Goal: Find specific page/section: Find specific page/section

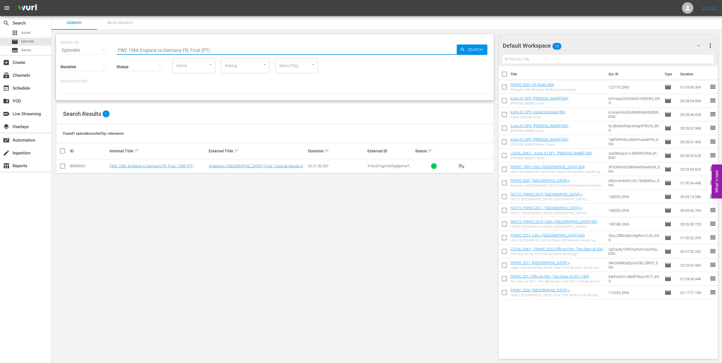
drag, startPoint x: 212, startPoint y: 48, endPoint x: 64, endPoint y: 49, distance: 147.8
click at [60, 49] on div "SEARCH BY Search By Episodes Search ID, Title, Description, Keywords, or Catego…" at bounding box center [274, 47] width 429 height 21
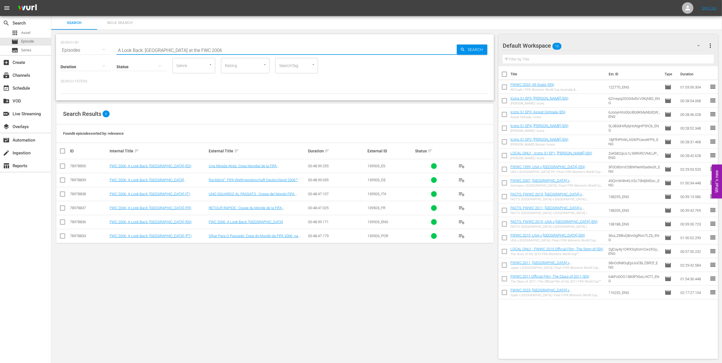
drag, startPoint x: 173, startPoint y: 49, endPoint x: 90, endPoint y: 48, distance: 83.0
click at [90, 48] on div "SEARCH BY Search By Episodes Search ID, Title, Description, Keywords, or Catego…" at bounding box center [274, 47] width 429 height 21
paste input "FWC 2006 [GEOGRAPHIC_DATA] v [GEOGRAPHIC_DATA], Round of 16 (PT)"
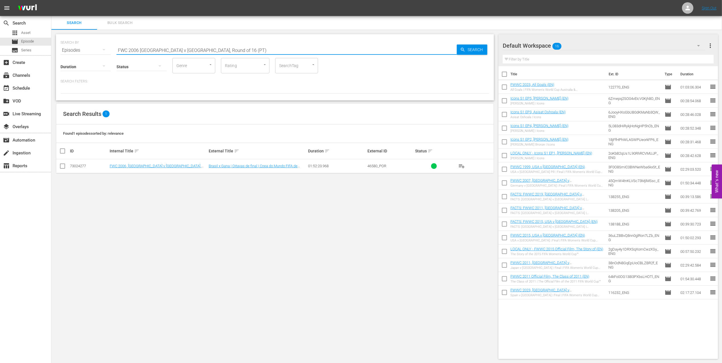
drag, startPoint x: 216, startPoint y: 49, endPoint x: 55, endPoint y: 57, distance: 161.2
click at [55, 57] on div "SEARCH BY Search By Episodes Search ID, Title, Description, Keywords, or Catego…" at bounding box center [274, 197] width 447 height 334
paste input ", Italy vs France, Final"
drag, startPoint x: 195, startPoint y: 48, endPoint x: 100, endPoint y: 48, distance: 95.6
click at [100, 48] on div "SEARCH BY Search By Episodes Search ID, Title, Description, Keywords, or Catego…" at bounding box center [274, 47] width 429 height 21
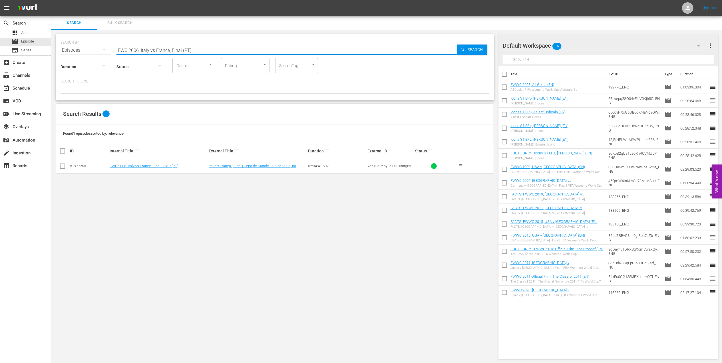
paste input "CONFEDERATIONS CUP 2005, [GEOGRAPHIC_DATA] v [GEOGRAPHIC_DATA] , Final"
drag, startPoint x: 132, startPoint y: 49, endPoint x: 103, endPoint y: 50, distance: 29.1
click at [89, 49] on div "SEARCH BY Search By Episodes Search ID, Title, Description, Keywords, or Catego…" at bounding box center [274, 47] width 429 height 21
paste input "FWC 1974, [GEOGRAPHIC_DATA] v. [GEOGRAPHIC_DATA] FR, Final"
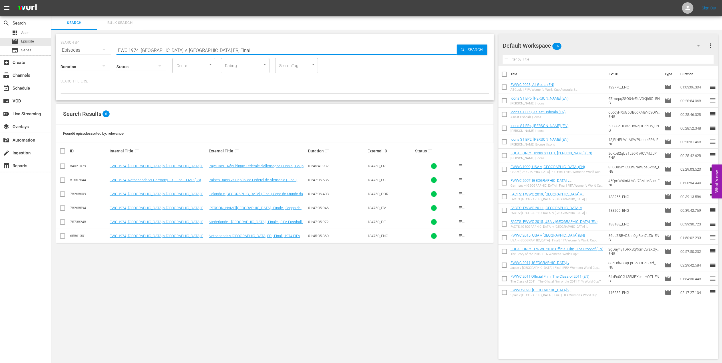
drag, startPoint x: 210, startPoint y: 48, endPoint x: 92, endPoint y: 51, distance: 117.6
click at [89, 51] on div "SEARCH BY Search By Episodes Search ID, Title, Description, Keywords, or Catego…" at bounding box center [274, 47] width 429 height 21
paste input "WC 2007 Brazil v [GEOGRAPHIC_DATA], Quarterfinals PT"
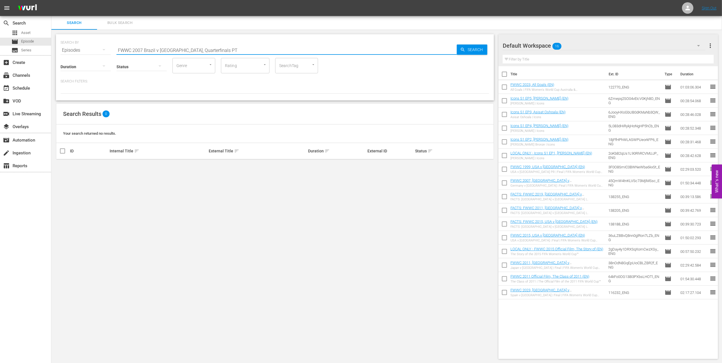
drag, startPoint x: 198, startPoint y: 50, endPoint x: 182, endPoint y: 50, distance: 16.0
click at [182, 50] on input "FWWC 2007 Brazil v [GEOGRAPHIC_DATA], Quarterfinals PT" at bounding box center [286, 50] width 340 height 14
drag, startPoint x: 184, startPoint y: 47, endPoint x: 92, endPoint y: 49, distance: 92.2
click at [92, 49] on div "SEARCH BY Search By Episodes Search ID, Title, Description, Keywords, or Catego…" at bounding box center [274, 47] width 429 height 21
paste input "Germany v [GEOGRAPHIC_DATA], Final"
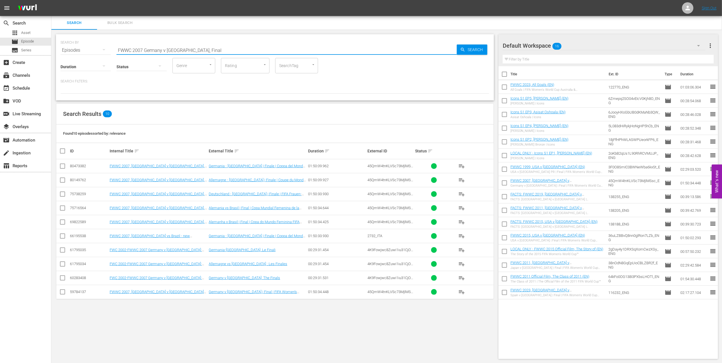
drag, startPoint x: 166, startPoint y: 48, endPoint x: 93, endPoint y: 48, distance: 73.1
click at [93, 48] on div "SEARCH BY Search By Episodes Search ID, Title, Description, Keywords, or Catego…" at bounding box center [274, 47] width 429 height 21
paste input "1986 Official Film - Hero"
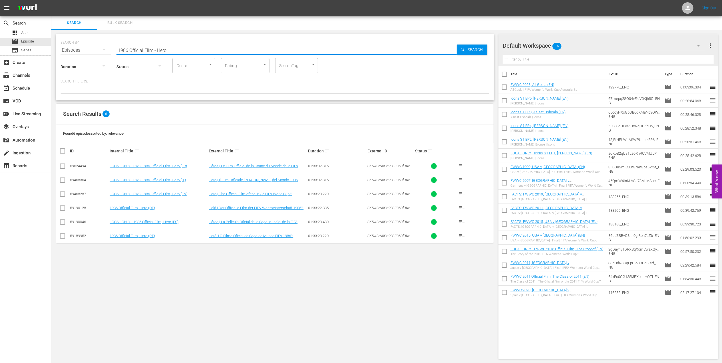
drag, startPoint x: 179, startPoint y: 50, endPoint x: 93, endPoint y: 53, distance: 86.5
click at [93, 53] on div "SEARCH BY Search By Episodes Search ID, Title, Description, Keywords, or Catego…" at bounding box center [275, 67] width 438 height 66
paste input "98 Official Film - La Coupe de la Gloire"
drag, startPoint x: 206, startPoint y: 46, endPoint x: 87, endPoint y: 53, distance: 119.2
click at [88, 53] on div "SEARCH BY Search By Episodes Search ID, Title, Description, Keywords, or Catego…" at bounding box center [275, 67] width 438 height 66
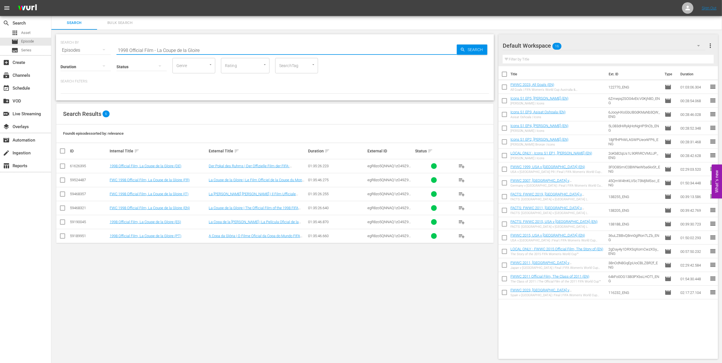
paste input "FWC 1998 [GEOGRAPHIC_DATA] v [GEOGRAPHIC_DATA], Round of 16 (PT)"
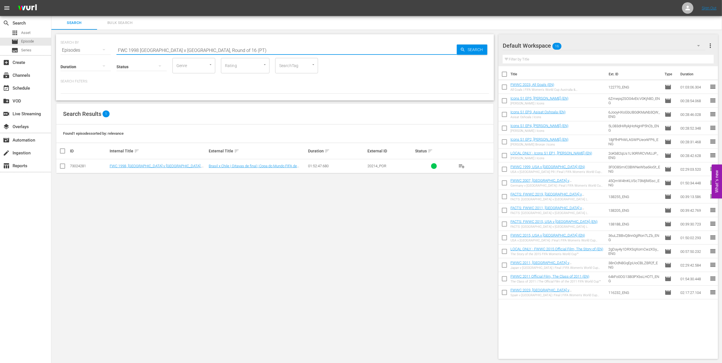
drag, startPoint x: 176, startPoint y: 50, endPoint x: 58, endPoint y: 50, distance: 118.1
click at [56, 50] on div "SEARCH BY Search By Episodes Search ID, Title, Description, Keywords, or Catego…" at bounding box center [275, 67] width 438 height 66
paste input "2014, Brazil vs Germany, Semifinal"
drag, startPoint x: 207, startPoint y: 48, endPoint x: 112, endPoint y: 51, distance: 94.2
click at [114, 50] on div "SEARCH BY Search By Episodes Search ID, Title, Description, Keywords, or Catego…" at bounding box center [274, 47] width 429 height 21
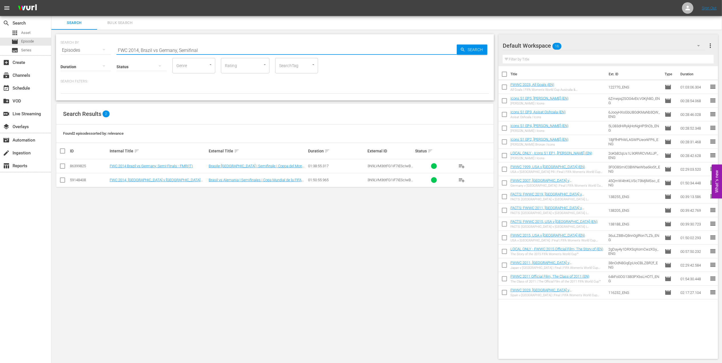
paste input "Germany vs Argentina, Final (PT)"
drag, startPoint x: 217, startPoint y: 47, endPoint x: 68, endPoint y: 47, distance: 149.8
click at [68, 47] on div "SEARCH BY Search By Episodes Search ID, Title, Description, Keywords, or Catego…" at bounding box center [274, 47] width 429 height 21
paste input "Eyes of the World, EP8 - The Wink: [PERSON_NAME] and [PERSON_NAME]"
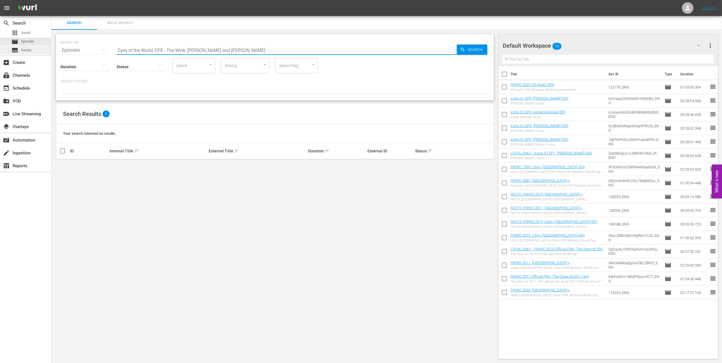
drag, startPoint x: 176, startPoint y: 49, endPoint x: 10, endPoint y: 52, distance: 165.5
click at [51, 0] on div "search Search apps Asset movie Episode subtitles Series add_box Create subscrip…" at bounding box center [386, 0] width 670 height 0
type input "the wink"
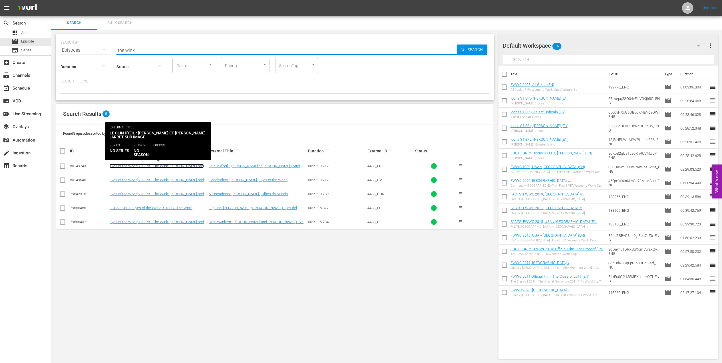
click at [192, 167] on link "Eyes of the World, S1EP8 - The Wink: [PERSON_NAME] and [PERSON_NAME] (FR)" at bounding box center [157, 168] width 94 height 9
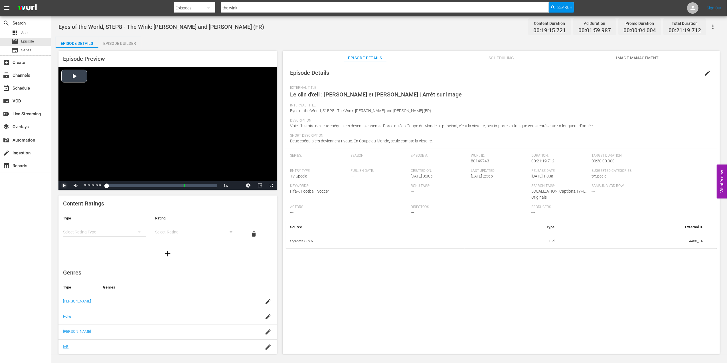
click at [64, 185] on span "Video Player" at bounding box center [64, 185] width 0 height 0
click at [114, 183] on div "00:01:19.157 Le clin d'œil : [PERSON_NAME] et [PERSON_NAME] | Arrêt sur image (…" at bounding box center [113, 186] width 0 height 6
click at [64, 185] on span "Video Player" at bounding box center [64, 185] width 0 height 0
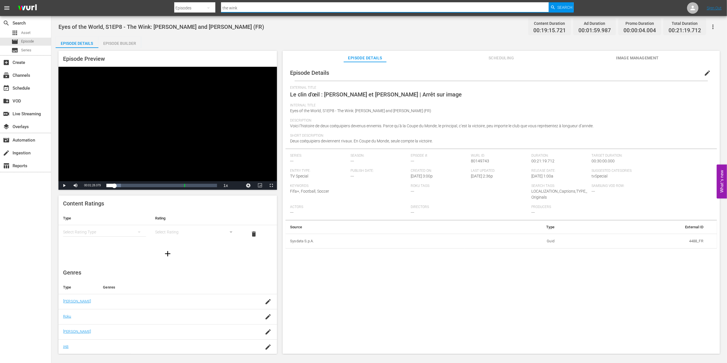
drag, startPoint x: 248, startPoint y: 8, endPoint x: 216, endPoint y: 10, distance: 32.3
click at [195, 7] on div "Search By Episodes Search ID, Title, Description, Keywords, or Category the win…" at bounding box center [374, 8] width 400 height 14
paste input "FWC 1990, [GEOGRAPHIC_DATA] FR vs Argentina, Final (PT)"
type input "FWC 1990, [GEOGRAPHIC_DATA] FR vs Argentina, Final (PT)"
click at [558, 6] on span "Search" at bounding box center [565, 7] width 15 height 10
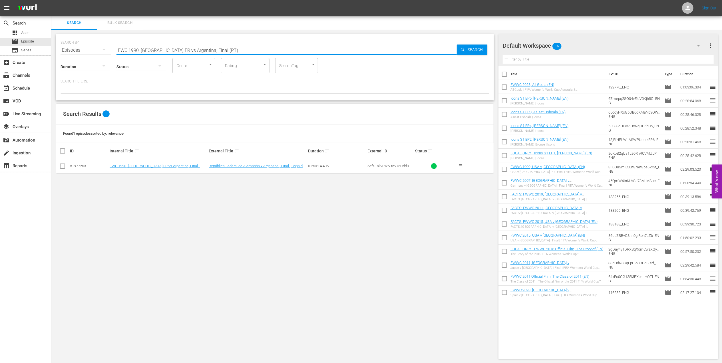
drag, startPoint x: 208, startPoint y: 50, endPoint x: 92, endPoint y: 50, distance: 116.1
click at [90, 50] on div "SEARCH BY Search By Episodes Search ID, Title, Description, Keywords, or Catego…" at bounding box center [274, 47] width 429 height 21
paste input "86, Argentina vs [GEOGRAPHIC_DATA] FR"
click at [166, 51] on input "FWC 1986, Argentina vs Germany FR, Final (PT)" at bounding box center [286, 50] width 340 height 14
drag, startPoint x: 213, startPoint y: 46, endPoint x: 197, endPoint y: 51, distance: 17.1
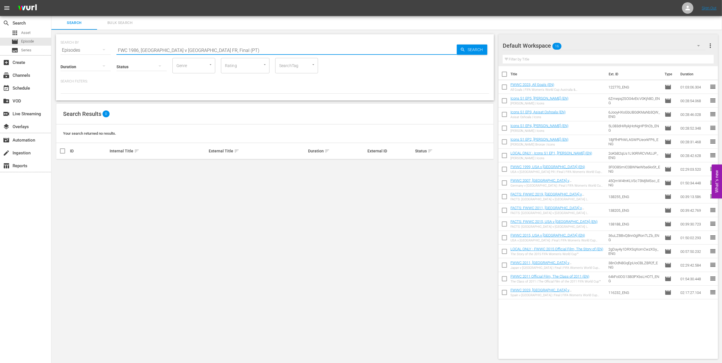
click at [197, 51] on input "FWC 1986, [GEOGRAPHIC_DATA] v [GEOGRAPHIC_DATA] FR, Final (PT)" at bounding box center [286, 50] width 340 height 14
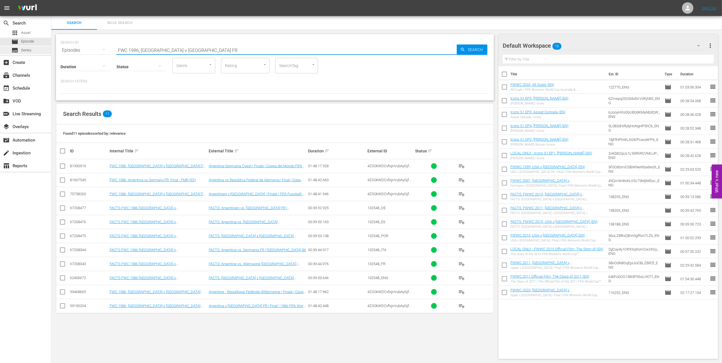
drag, startPoint x: 202, startPoint y: 49, endPoint x: 46, endPoint y: 51, distance: 155.8
click at [51, 0] on div "search Search apps Asset movie Episode subtitles Series add_box Create subscrip…" at bounding box center [386, 0] width 670 height 0
paste input "1986 Official Film - Hero"
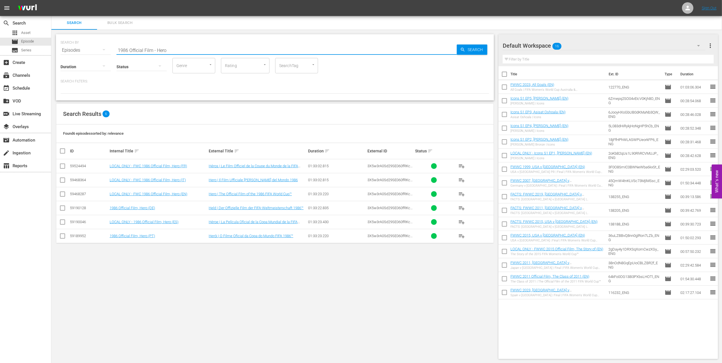
drag, startPoint x: 171, startPoint y: 47, endPoint x: 94, endPoint y: 51, distance: 78.0
click at [94, 51] on div "SEARCH BY Search By Episodes Search ID, Title, Description, Keywords, or Catego…" at bounding box center [274, 47] width 429 height 21
paste input "2018 Official Film - Dreams"
drag, startPoint x: 181, startPoint y: 50, endPoint x: 90, endPoint y: 51, distance: 91.0
click at [91, 50] on div "SEARCH BY Search By Episodes Search ID, Title, Description, Keywords, or Catego…" at bounding box center [274, 47] width 429 height 21
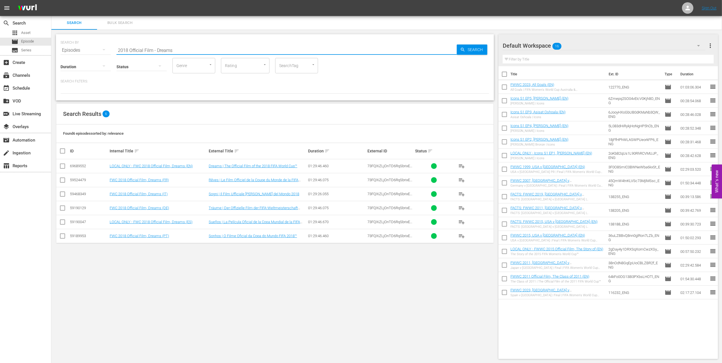
paste input "FWC 2018, France v [GEOGRAPHIC_DATA], Final"
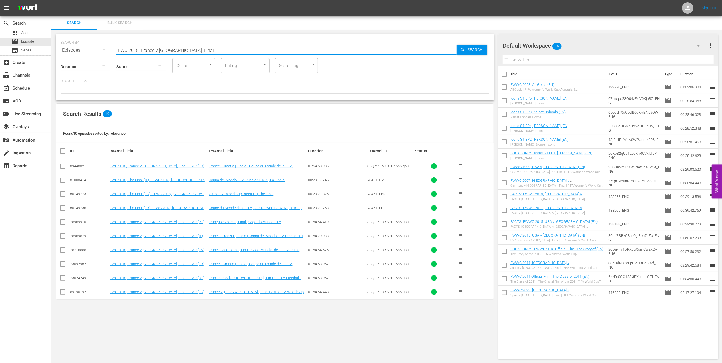
click at [102, 48] on div "SEARCH BY Search By Episodes Search ID, Title, Description, Keywords, or Catego…" at bounding box center [274, 47] width 429 height 21
paste input "CONFEDERATIONS CUP 2013, [GEOGRAPHIC_DATA] v [GEOGRAPHIC_DATA]"
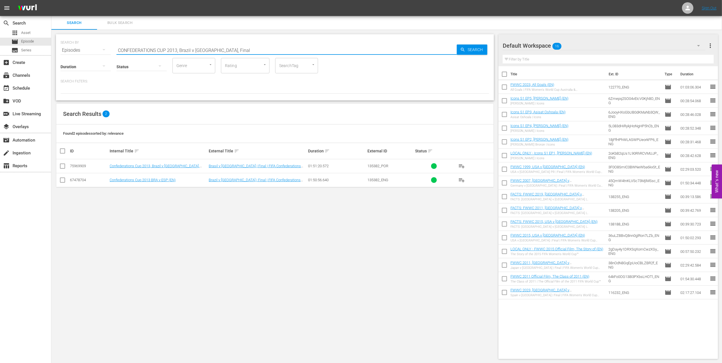
drag, startPoint x: 215, startPoint y: 50, endPoint x: 105, endPoint y: 55, distance: 110.2
click at [105, 55] on div "SEARCH BY Search By Episodes Search ID, Title, Description, Keywords, or Catego…" at bounding box center [275, 67] width 438 height 66
paste input "2002: This is an Asian Odyssey"
click at [53, 50] on div "SEARCH BY Search By Episodes Search ID, Title, Description, Keywords, or Catego…" at bounding box center [274, 197] width 447 height 334
paste input "FWC 2022, [GEOGRAPHIC_DATA] v [GEOGRAPHIC_DATA], Group Stage"
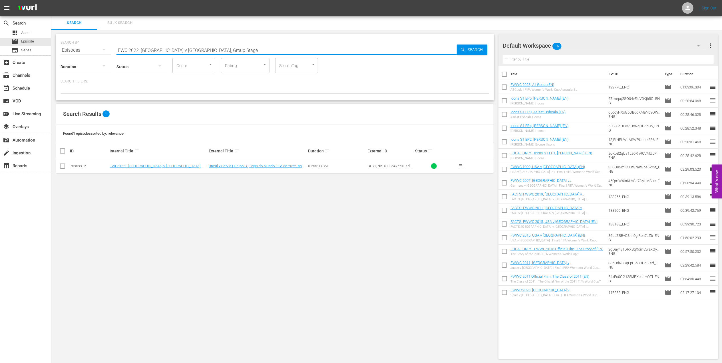
type input "FWC 2022, [GEOGRAPHIC_DATA] v [GEOGRAPHIC_DATA], Group Stage"
